Goal: Book appointment/travel/reservation

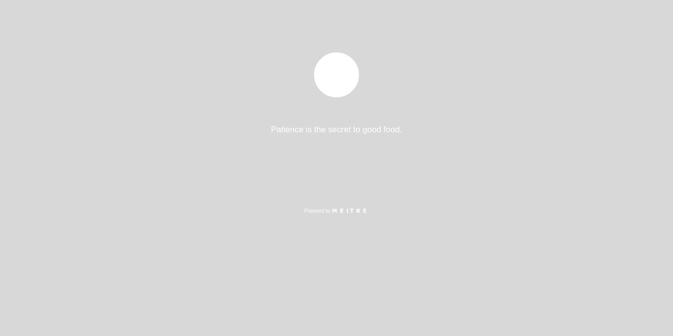
select select "es"
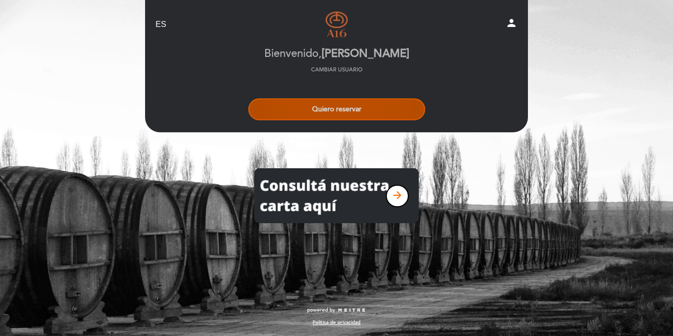
click at [380, 118] on button "Quiero reservar" at bounding box center [336, 109] width 177 height 22
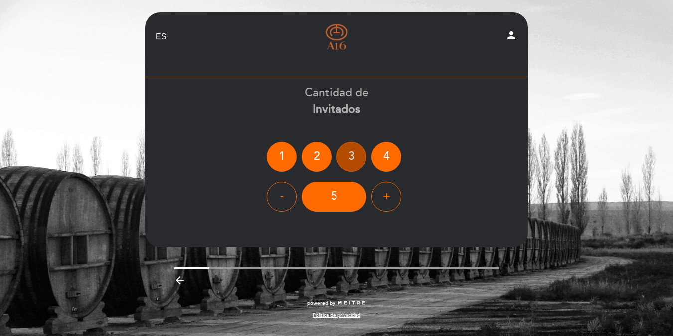
click at [356, 151] on div "3" at bounding box center [352, 157] width 30 height 30
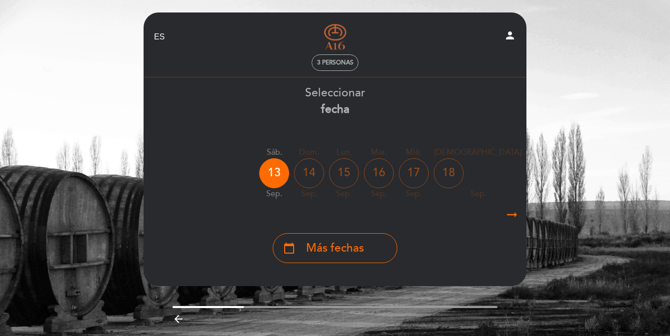
click at [512, 219] on icon "arrow_right_alt" at bounding box center [512, 214] width 15 height 21
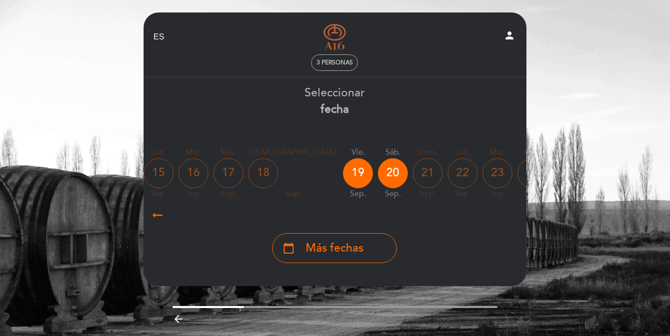
scroll to position [0, 291]
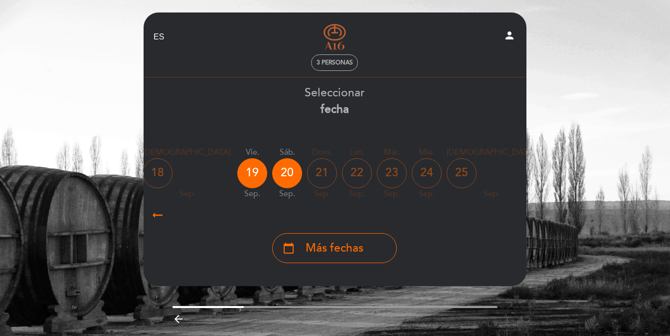
click at [577, 180] on div "27" at bounding box center [592, 173] width 30 height 30
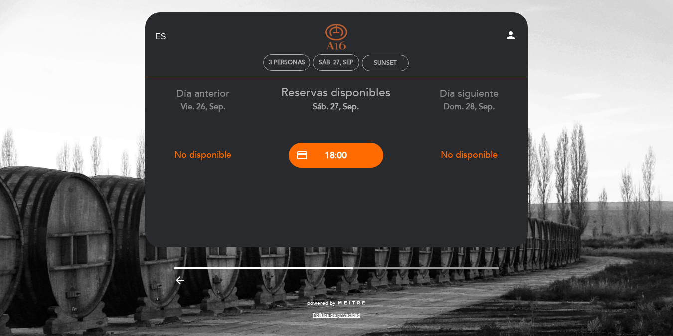
click at [339, 169] on div "credit_card 18:00" at bounding box center [336, 155] width 118 height 35
click at [335, 159] on button "credit_card 18:00" at bounding box center [336, 155] width 95 height 25
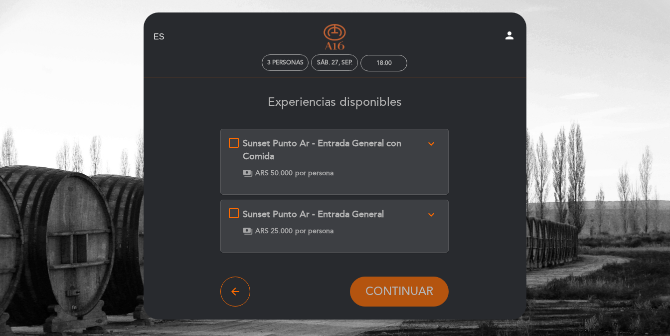
click at [238, 142] on div "Sunset Punto Ar - Entrada General con Comida expand_more Incluye 2 copas de vin…" at bounding box center [335, 157] width 212 height 40
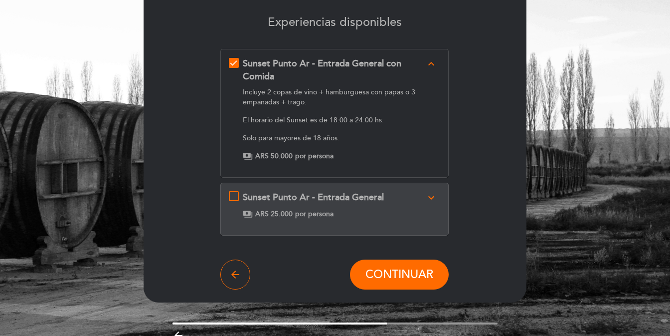
scroll to position [100, 0]
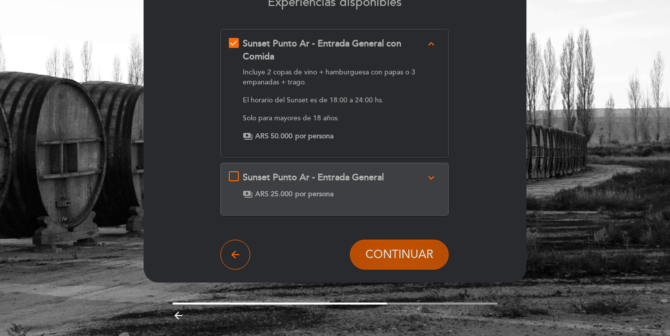
click at [398, 246] on button "CONTINUAR" at bounding box center [399, 254] width 99 height 30
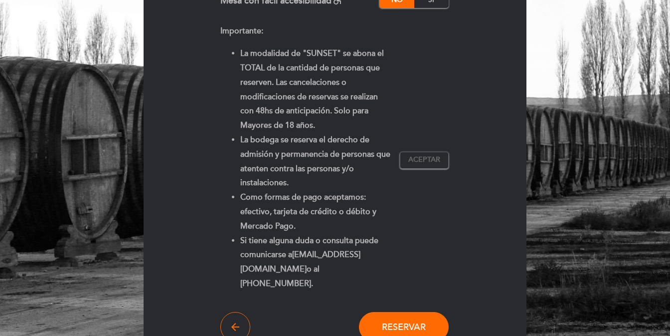
scroll to position [199, 0]
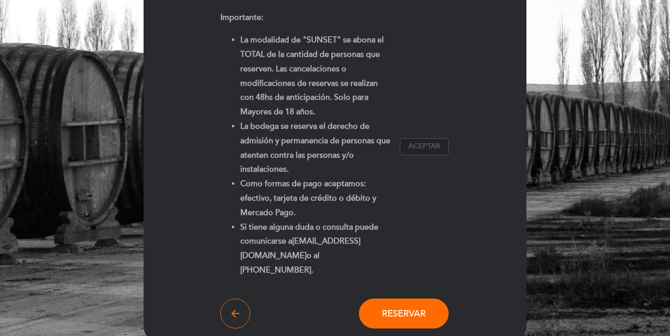
click at [414, 145] on button "Aceptar Aceptado" at bounding box center [424, 146] width 49 height 17
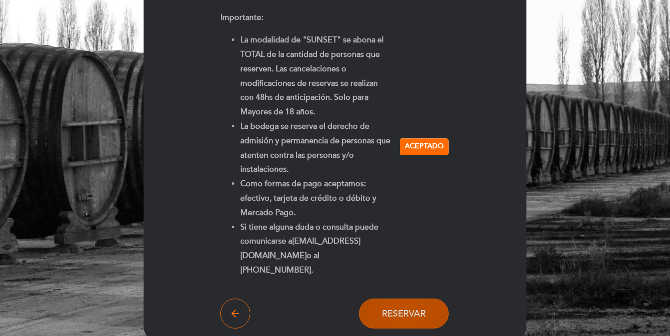
click at [391, 306] on button "Reservar" at bounding box center [404, 313] width 90 height 30
click at [392, 308] on span "Reservar" at bounding box center [404, 313] width 44 height 11
click at [408, 308] on span "Reservar" at bounding box center [404, 313] width 44 height 11
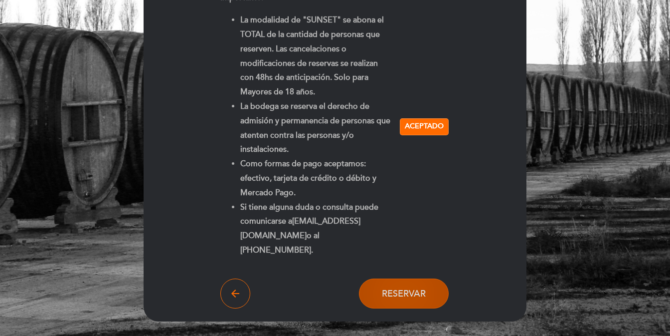
click at [405, 288] on span "Reservar" at bounding box center [404, 293] width 44 height 11
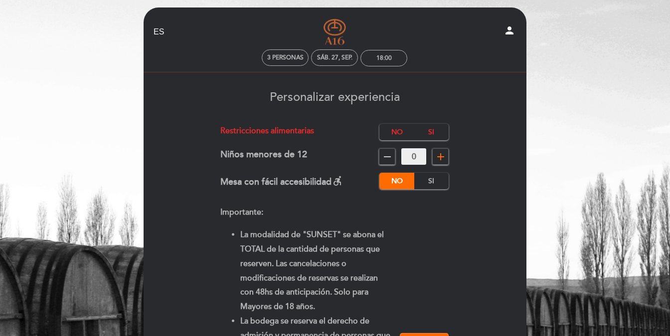
scroll to position [0, 0]
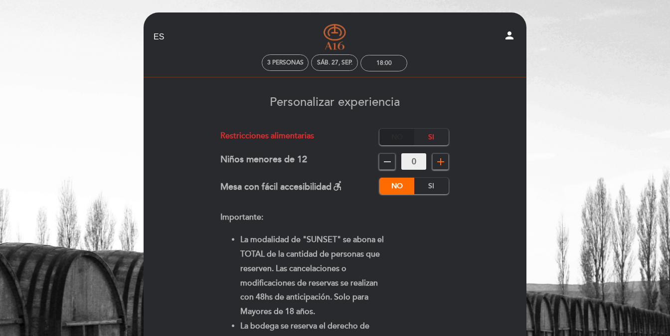
click at [398, 138] on label "No" at bounding box center [397, 137] width 35 height 16
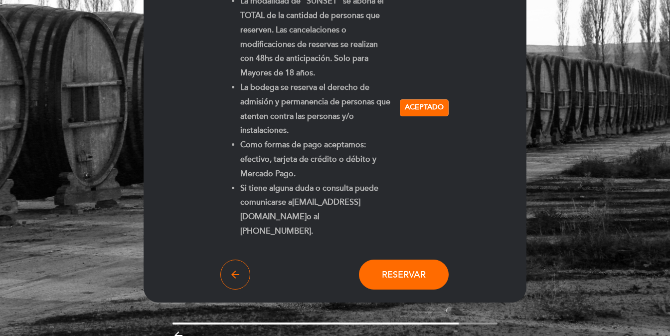
scroll to position [272, 0]
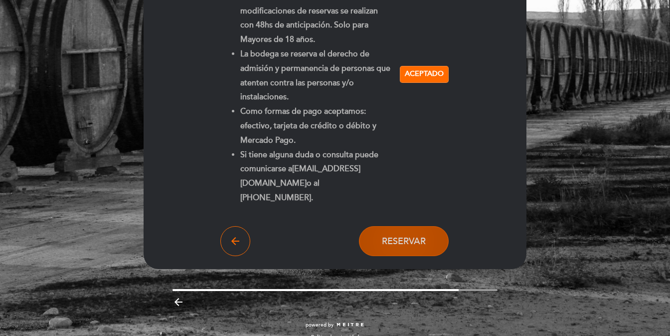
click at [387, 226] on button "Reservar" at bounding box center [404, 241] width 90 height 30
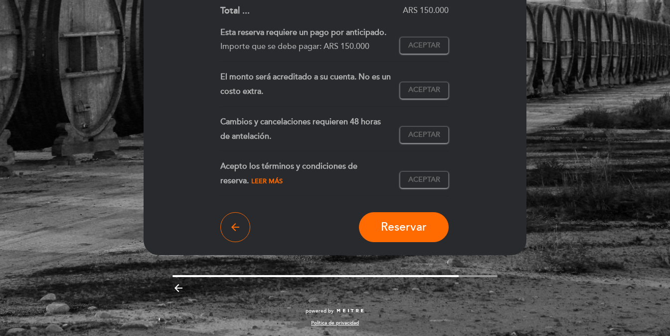
scroll to position [292, 0]
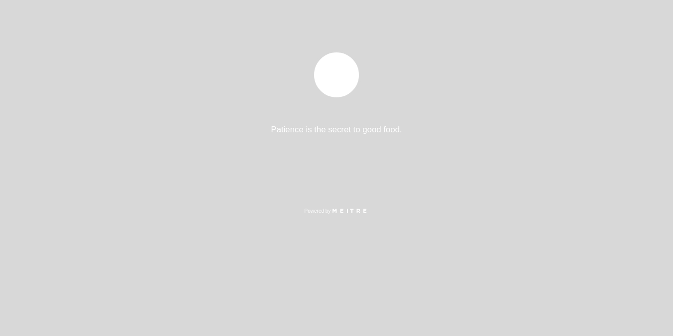
select select "es"
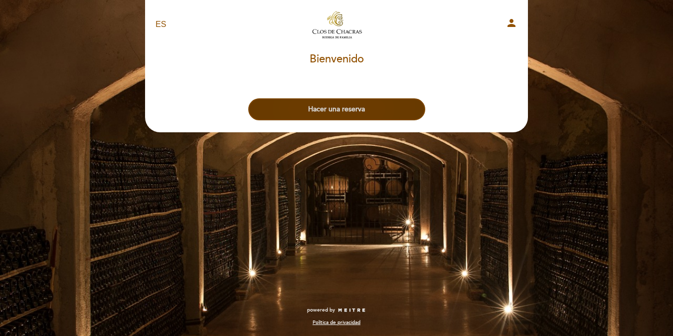
click at [377, 108] on button "Hacer una reserva" at bounding box center [336, 109] width 177 height 22
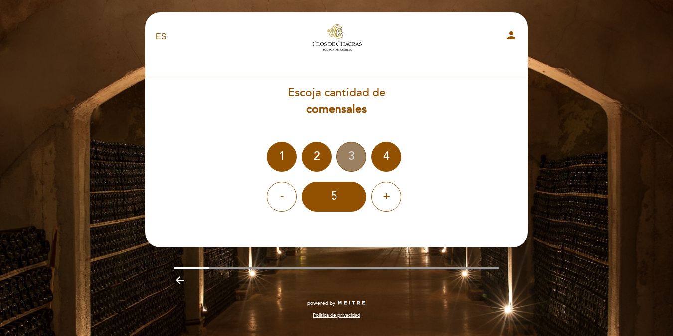
click at [346, 148] on div "3" at bounding box center [352, 157] width 30 height 30
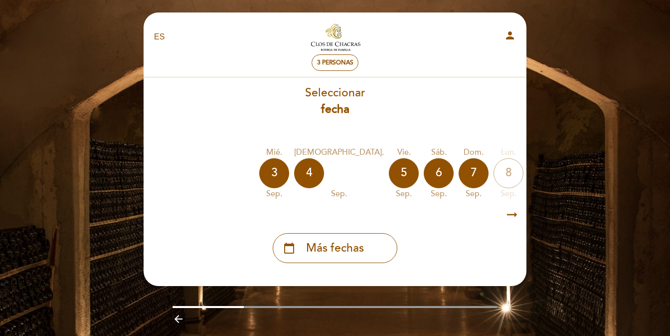
click at [517, 220] on icon "arrow_right_alt" at bounding box center [512, 214] width 15 height 21
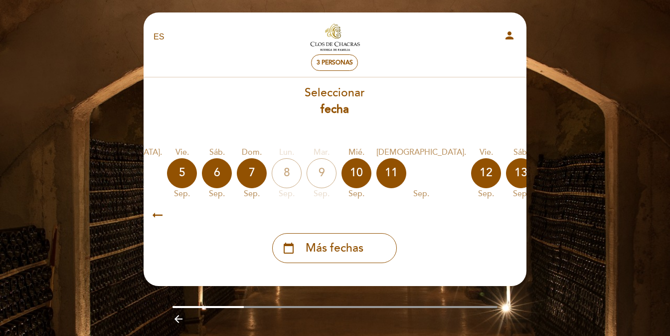
scroll to position [0, 291]
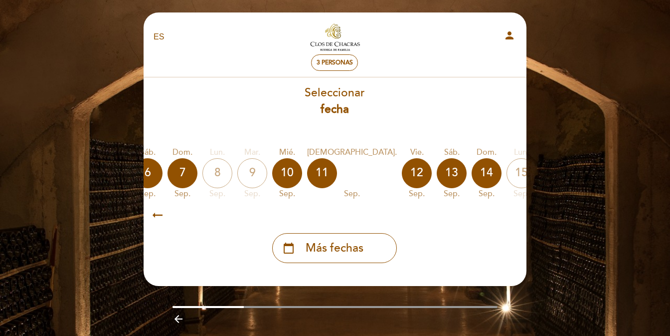
click at [517, 220] on icon "arrow_right_alt" at bounding box center [511, 214] width 15 height 21
click at [611, 186] on div "calendar_today" at bounding box center [626, 173] width 30 height 30
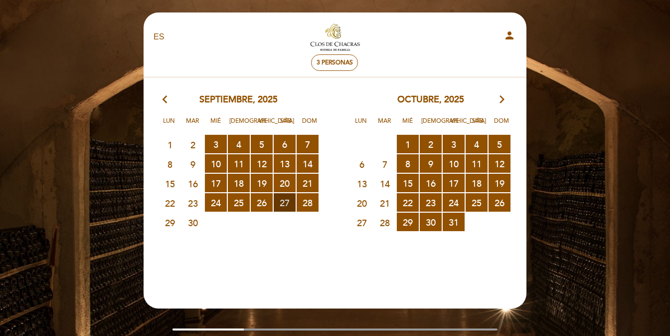
click at [290, 199] on span "27 RESERVAS DISPONIBLES" at bounding box center [285, 202] width 22 height 18
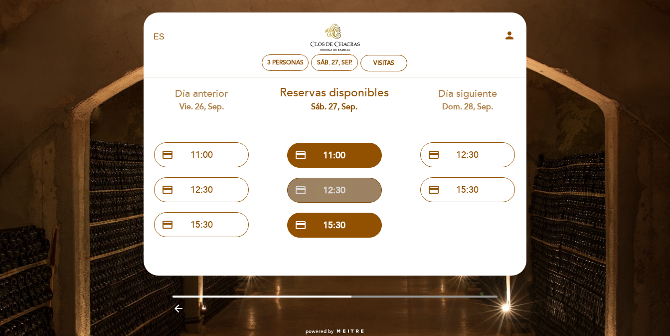
click at [354, 195] on button "credit_card 12:30" at bounding box center [334, 190] width 95 height 25
